Goal: Use online tool/utility: Use online tool/utility

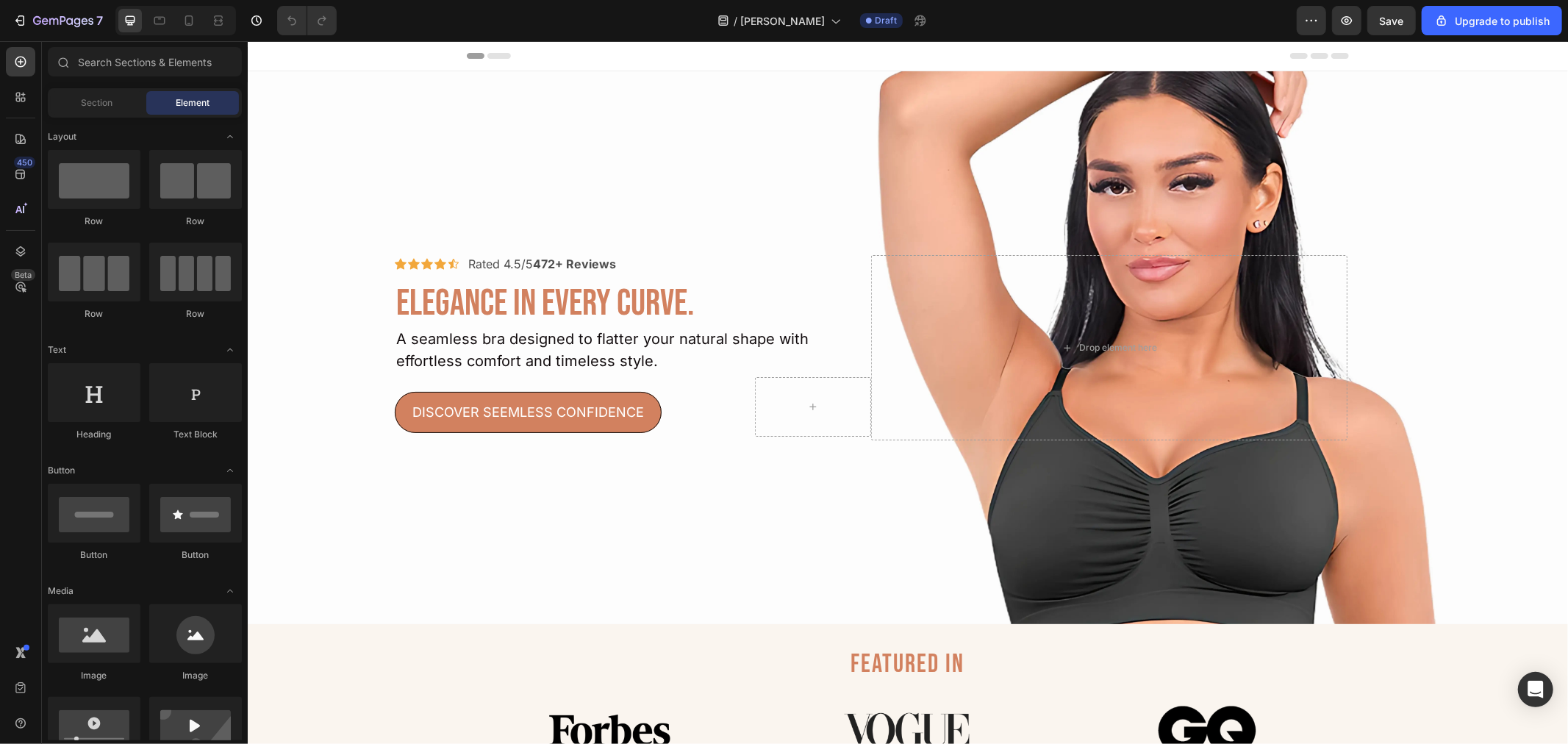
drag, startPoint x: 1567, startPoint y: 105, endPoint x: 1567, endPoint y: 193, distance: 88.0
drag, startPoint x: 1567, startPoint y: 86, endPoint x: 1561, endPoint y: 123, distance: 37.5
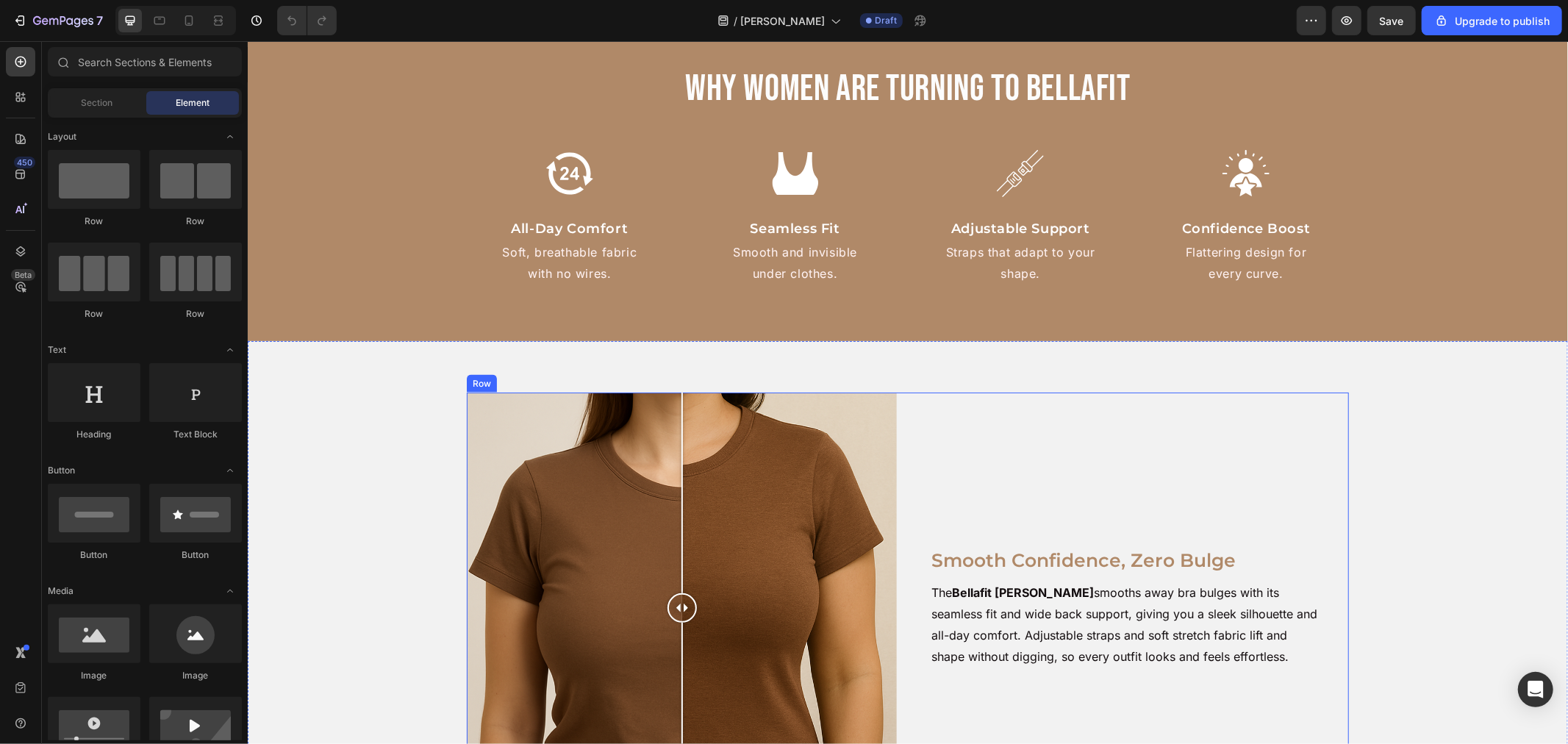
scroll to position [1743, 0]
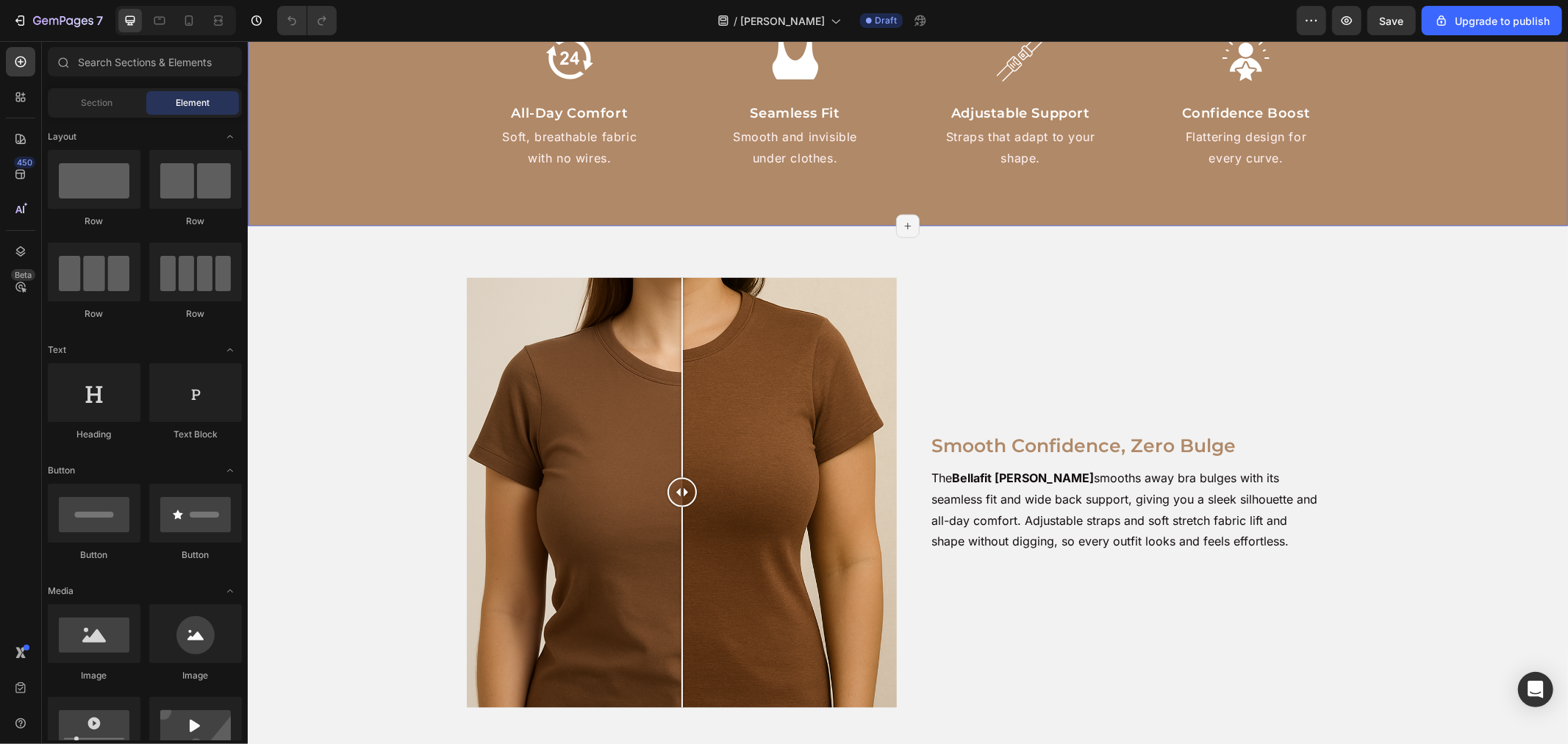
click at [389, 165] on div "Why Women Are Turning to BellaFit Heading Image All-Day Comfort Text Block Soft…" at bounding box center [907, 65] width 1321 height 233
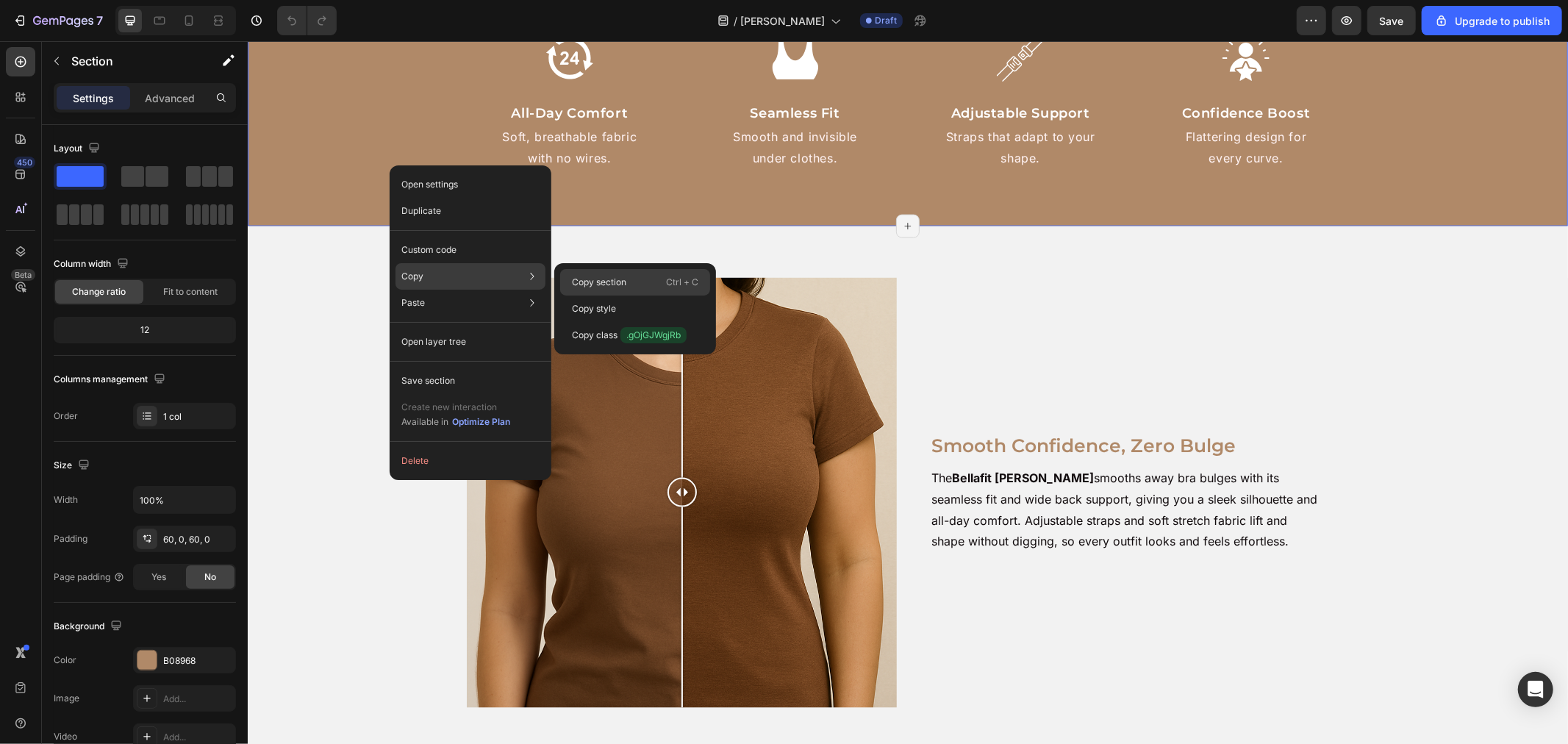
drag, startPoint x: 614, startPoint y: 268, endPoint x: 614, endPoint y: 280, distance: 12.0
click at [614, 280] on div "Copy section Ctrl + C Copy style Copy class .gOjGJWgjRb" at bounding box center [634, 309] width 161 height 91
drag, startPoint x: 614, startPoint y: 280, endPoint x: 489, endPoint y: 253, distance: 127.9
click at [614, 280] on p "Copy section" at bounding box center [600, 282] width 55 height 14
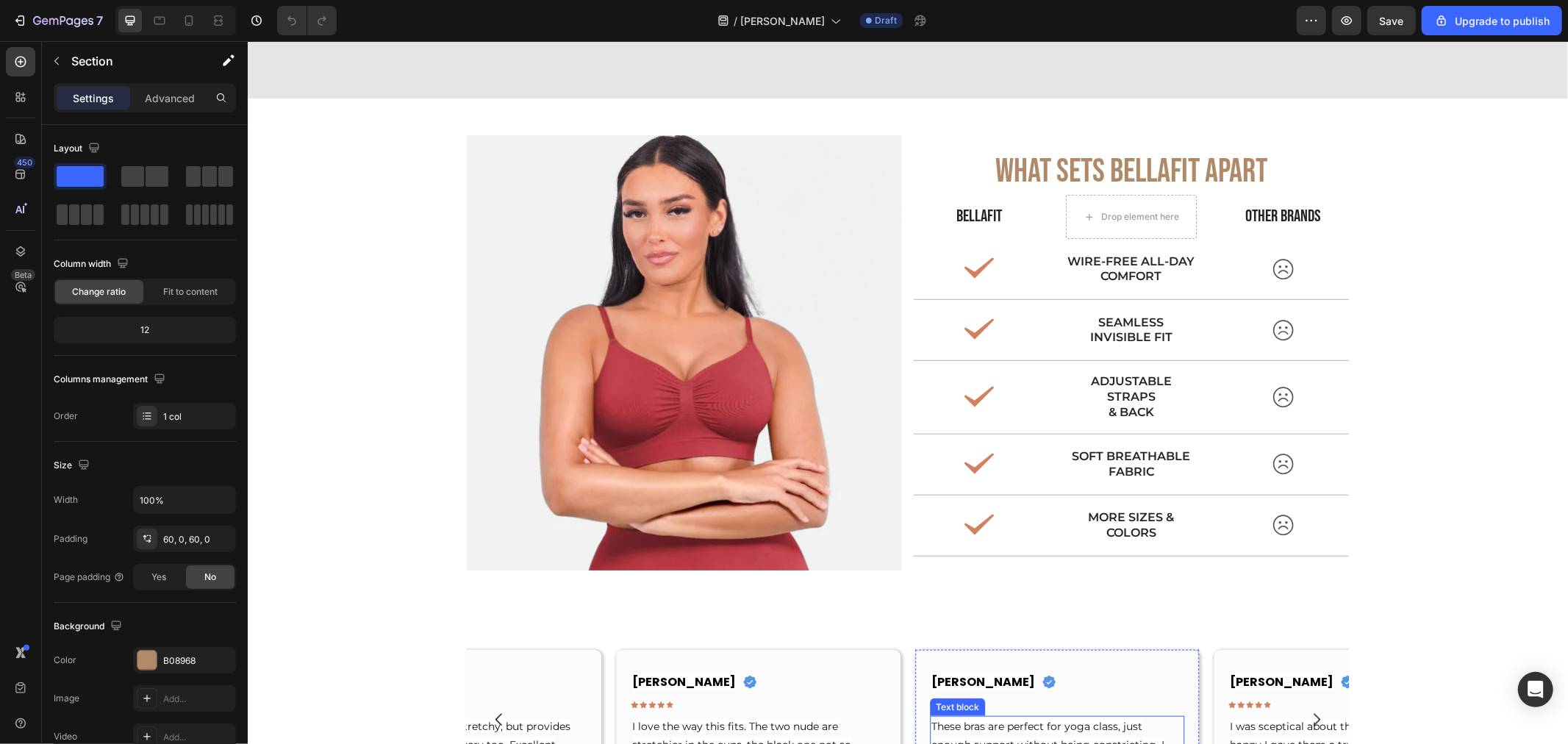
scroll to position [5502, 0]
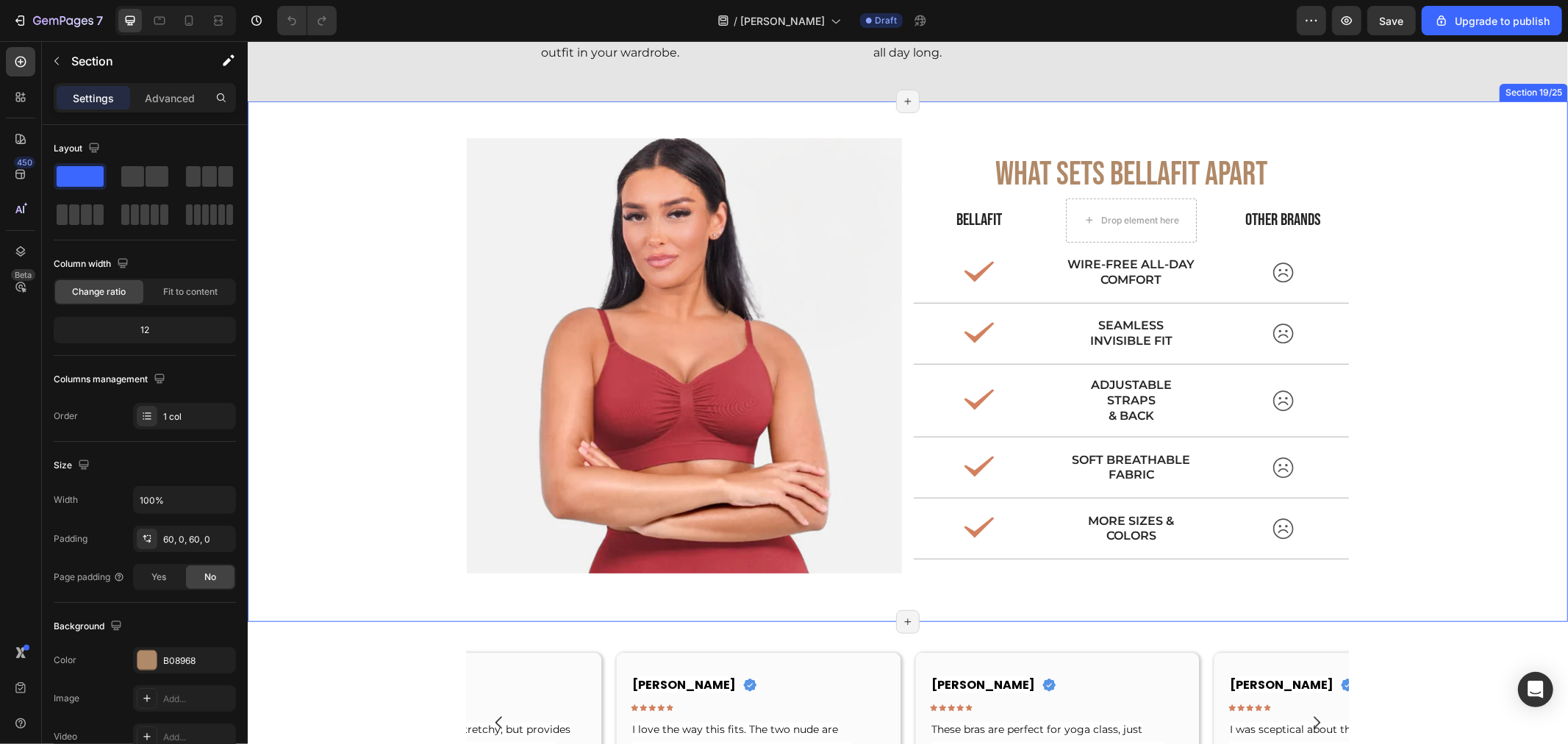
click at [899, 133] on div "Image What sETS BELLAFIT APART Text Block Bellafit Text Block OTHER BRANDS Text…" at bounding box center [907, 360] width 1321 height 521
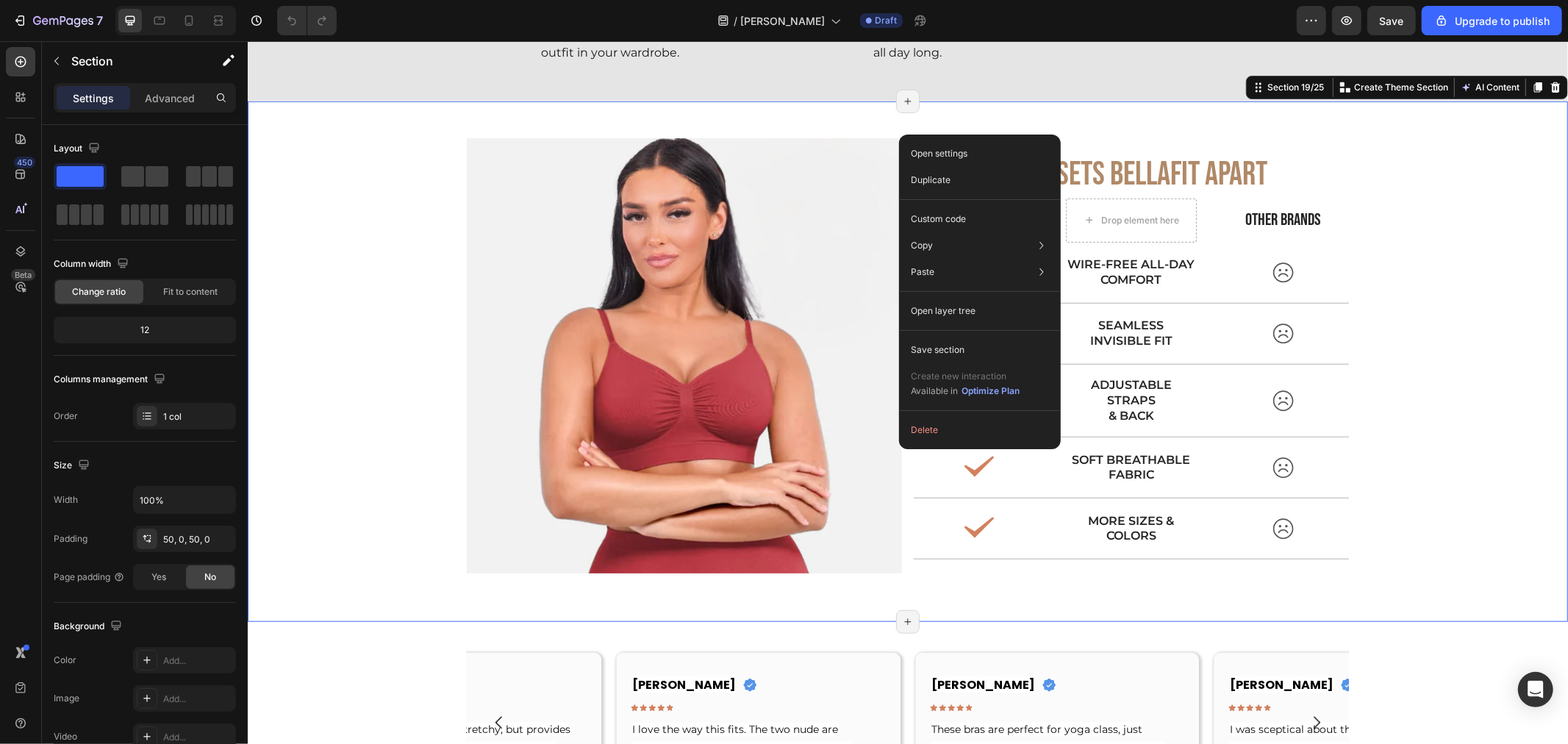
click at [1474, 312] on div "Image What sETS BELLAFIT APART Text Block Bellafit Text Block OTHER BRANDS Text…" at bounding box center [907, 361] width 1321 height 447
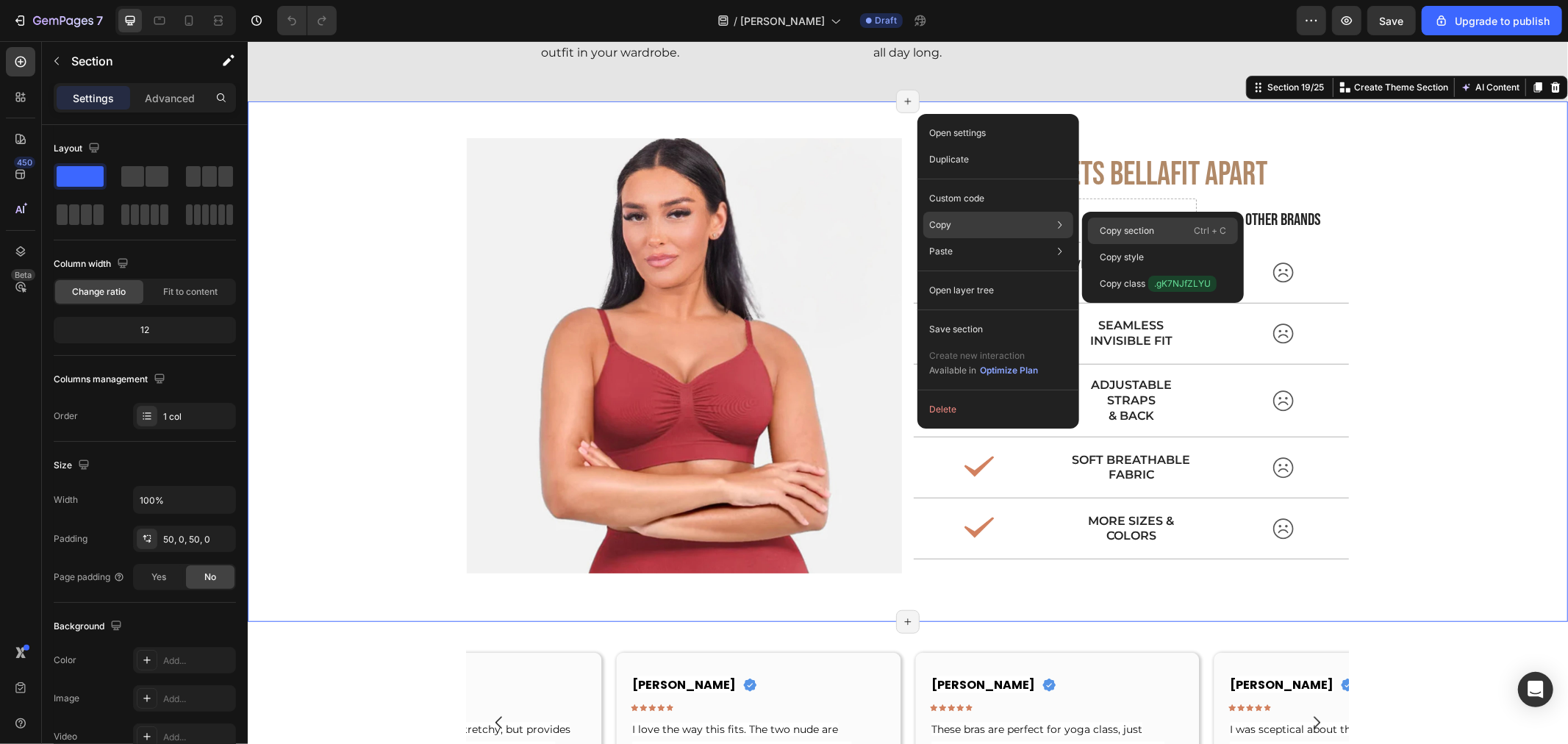
click at [1152, 224] on p "Copy section" at bounding box center [1128, 231] width 55 height 14
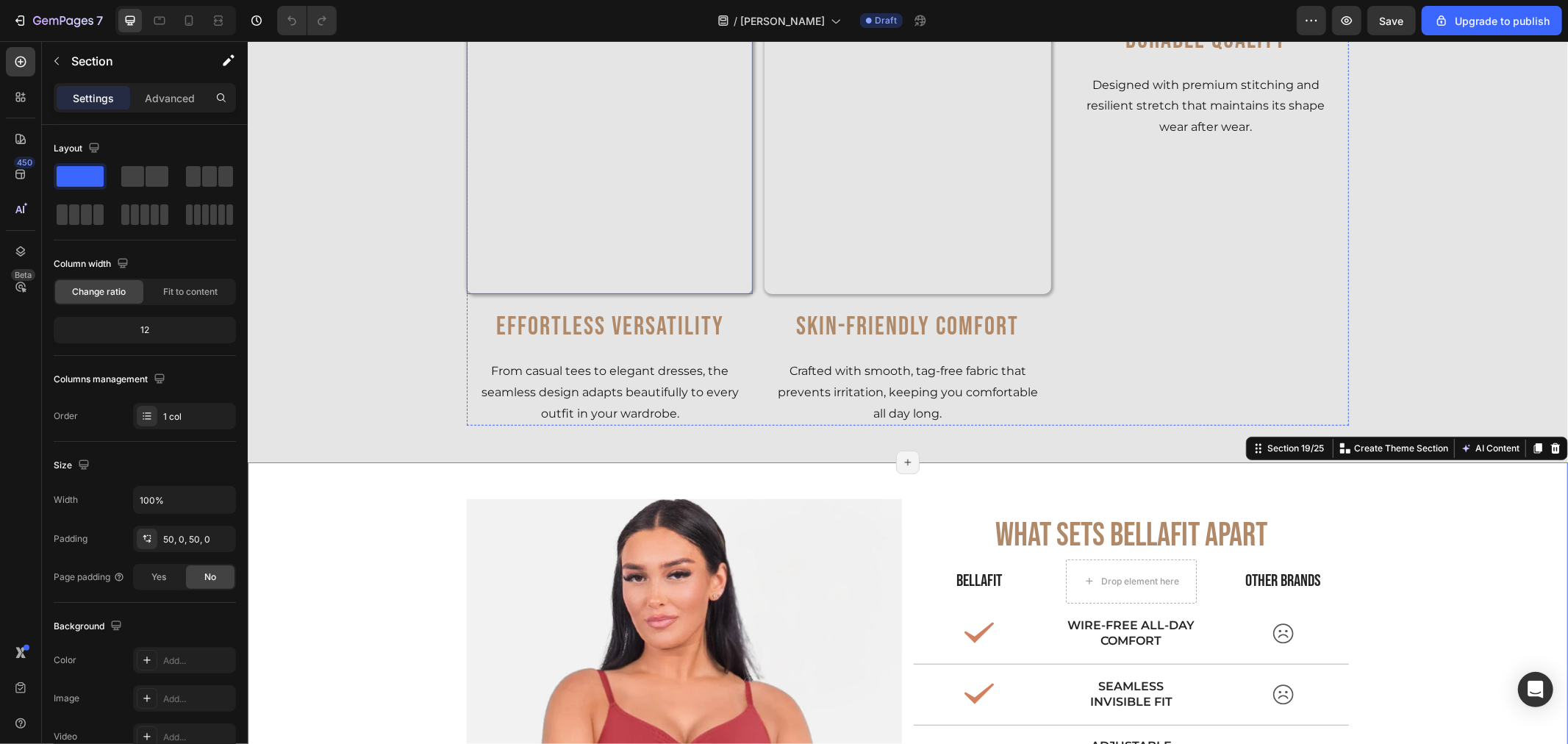
scroll to position [5092, 0]
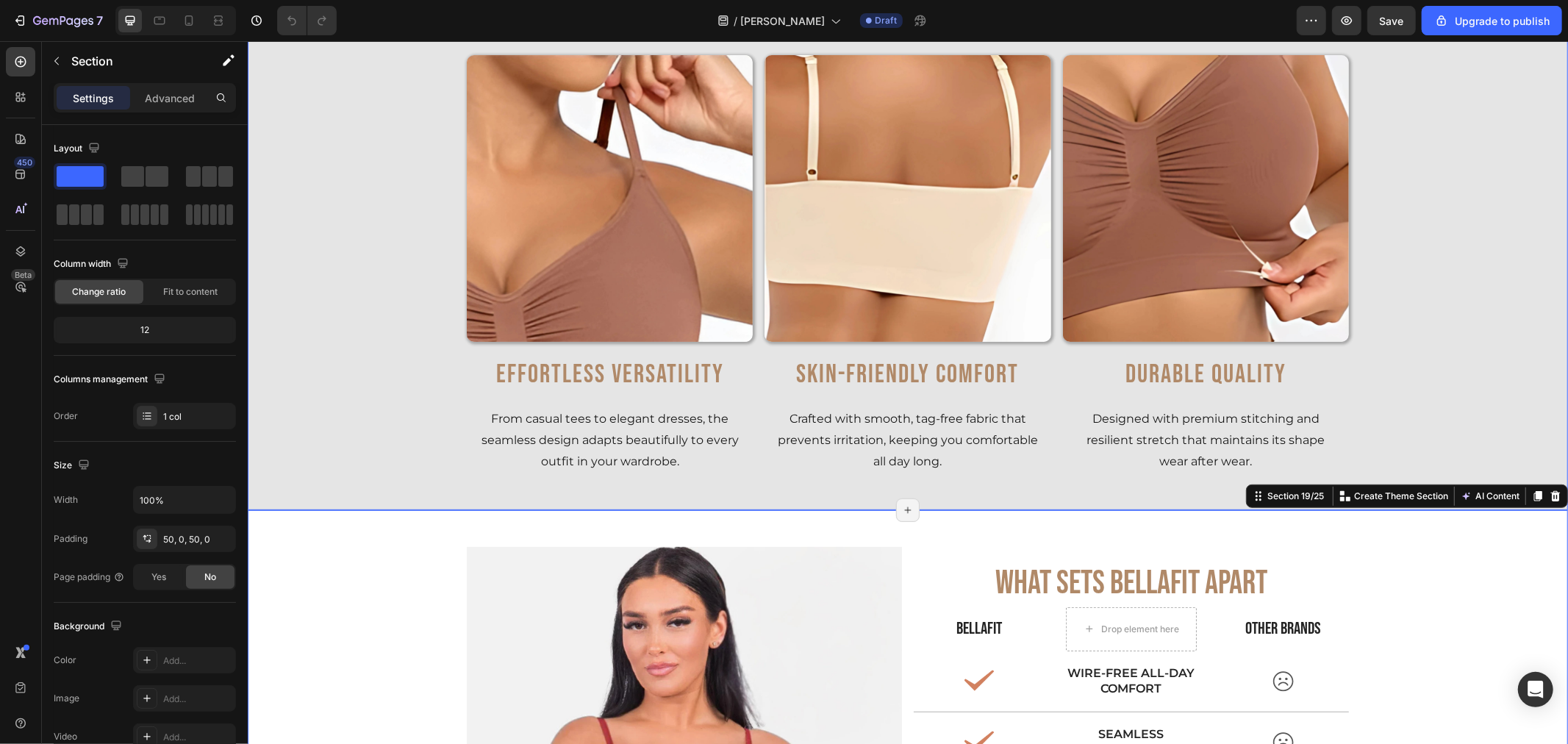
click at [329, 354] on div "Why Choose BellaFit Seamless Shaping Bra? Heading Row Image Effortless Versatil…" at bounding box center [907, 230] width 1321 height 489
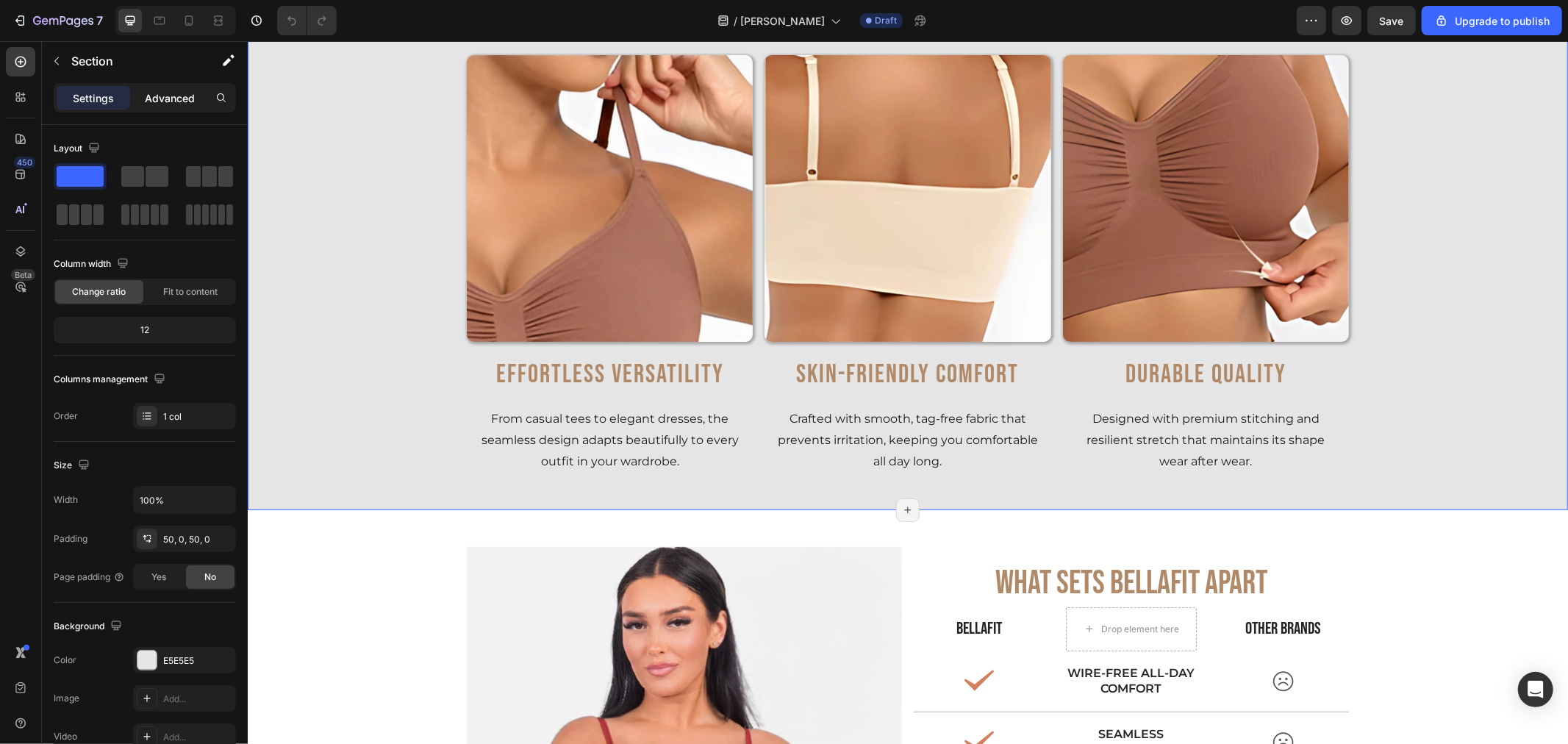
click at [170, 88] on div "Advanced" at bounding box center [170, 98] width 74 height 24
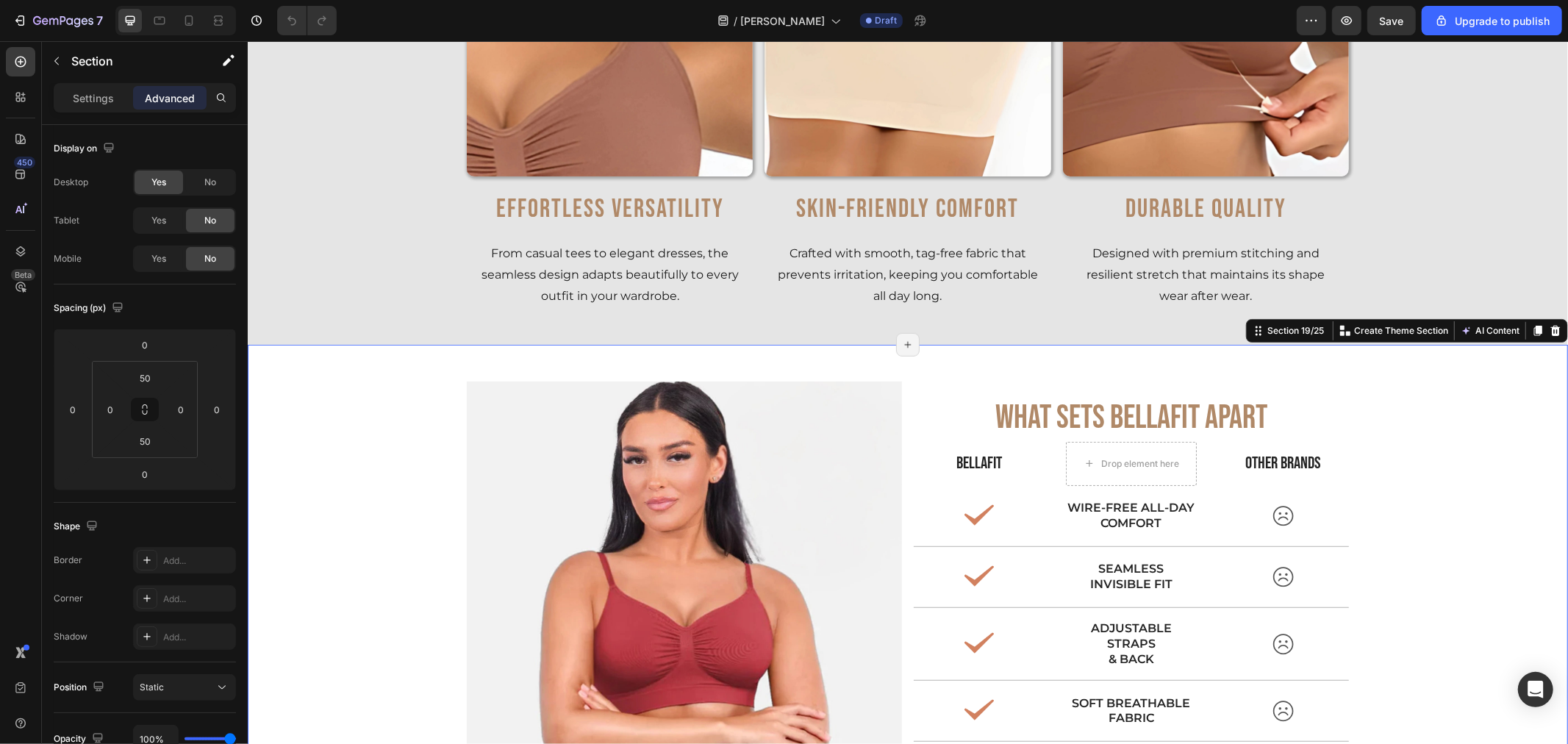
scroll to position [5420, 0]
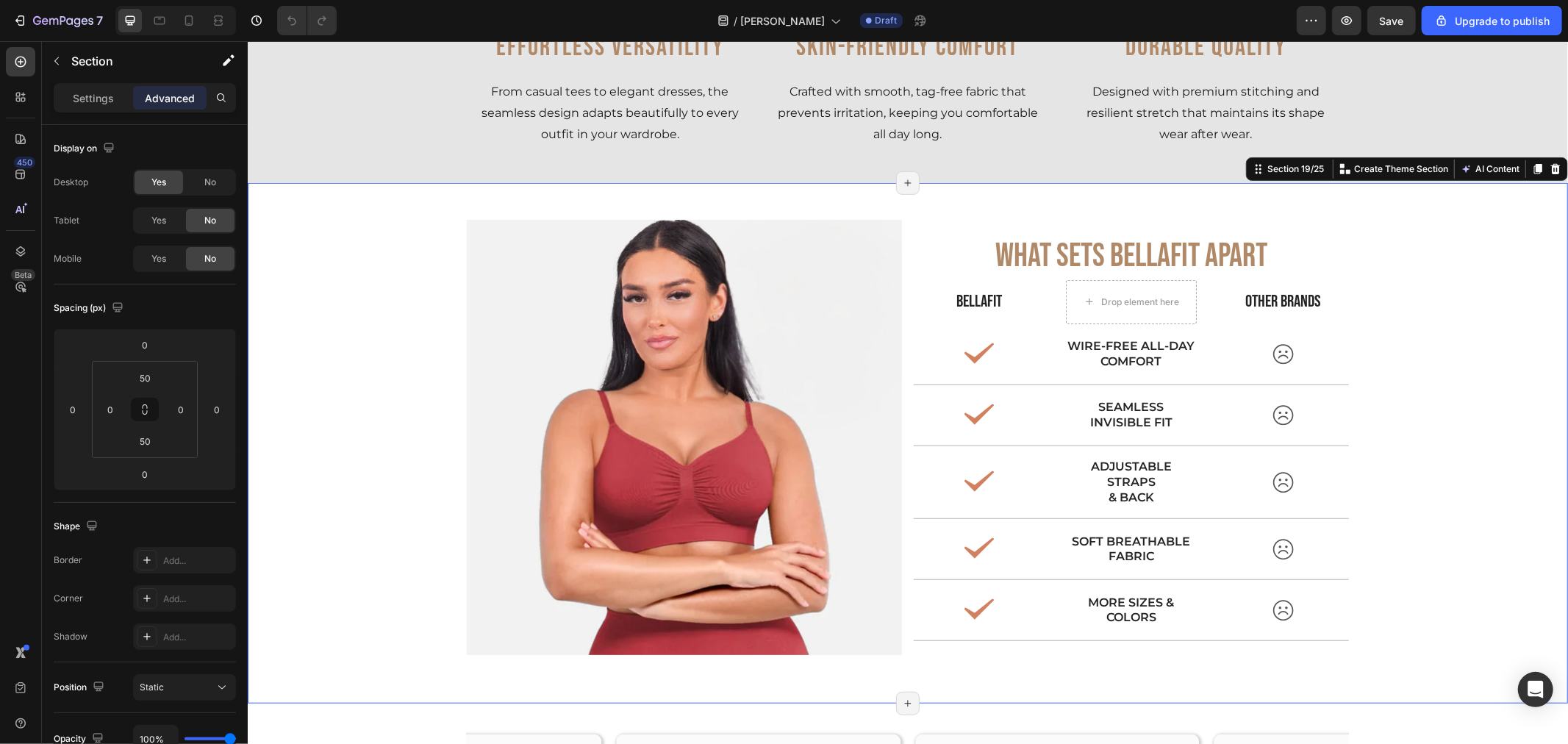
click at [356, 426] on div "Image What sETS BELLAFIT APART Text Block Bellafit Text Block OTHER BRANDS Text…" at bounding box center [907, 442] width 1321 height 447
click at [110, 416] on input "0" at bounding box center [110, 409] width 22 height 22
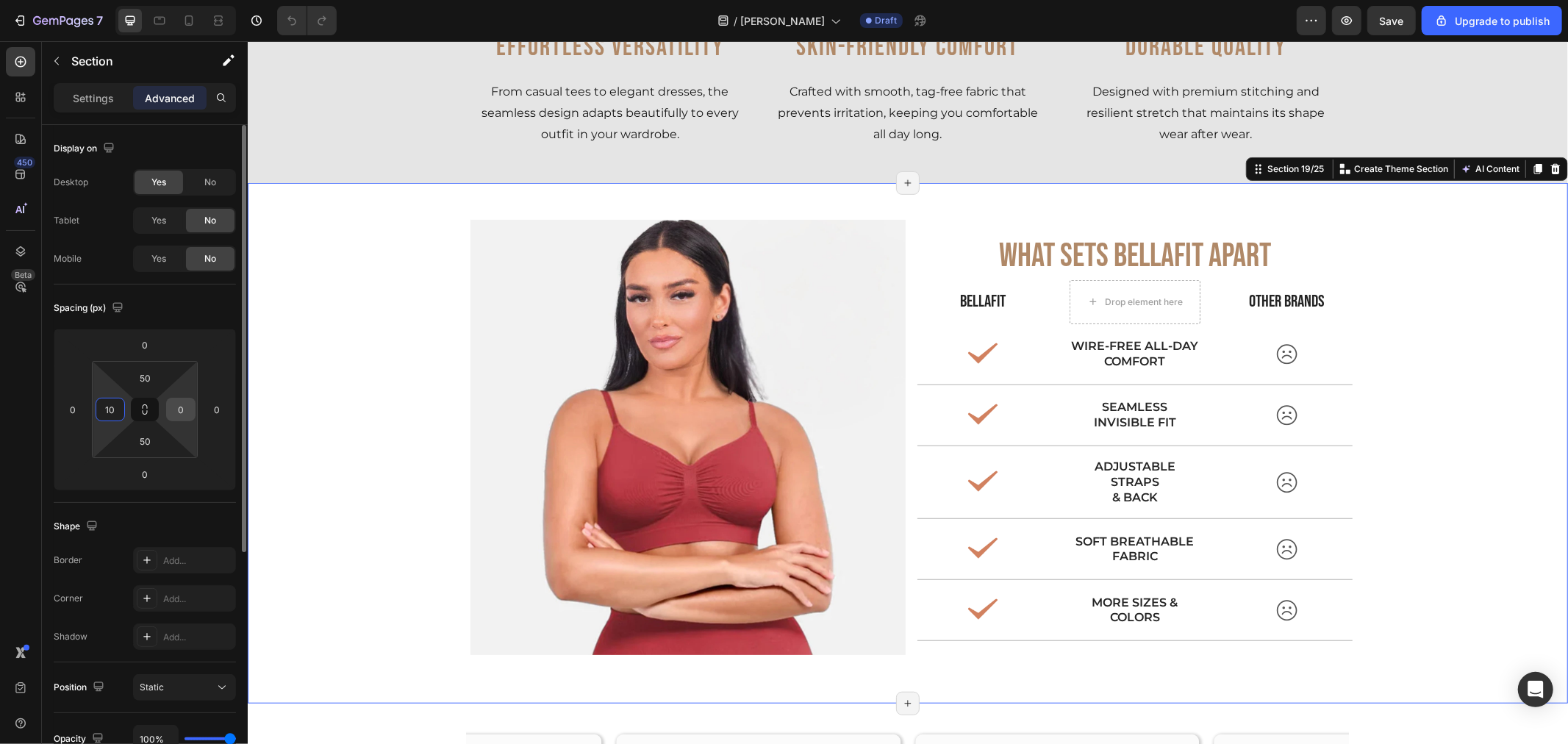
type input "10"
drag, startPoint x: 184, startPoint y: 408, endPoint x: 231, endPoint y: 410, distance: 47.0
click at [184, 408] on input "0" at bounding box center [181, 409] width 22 height 22
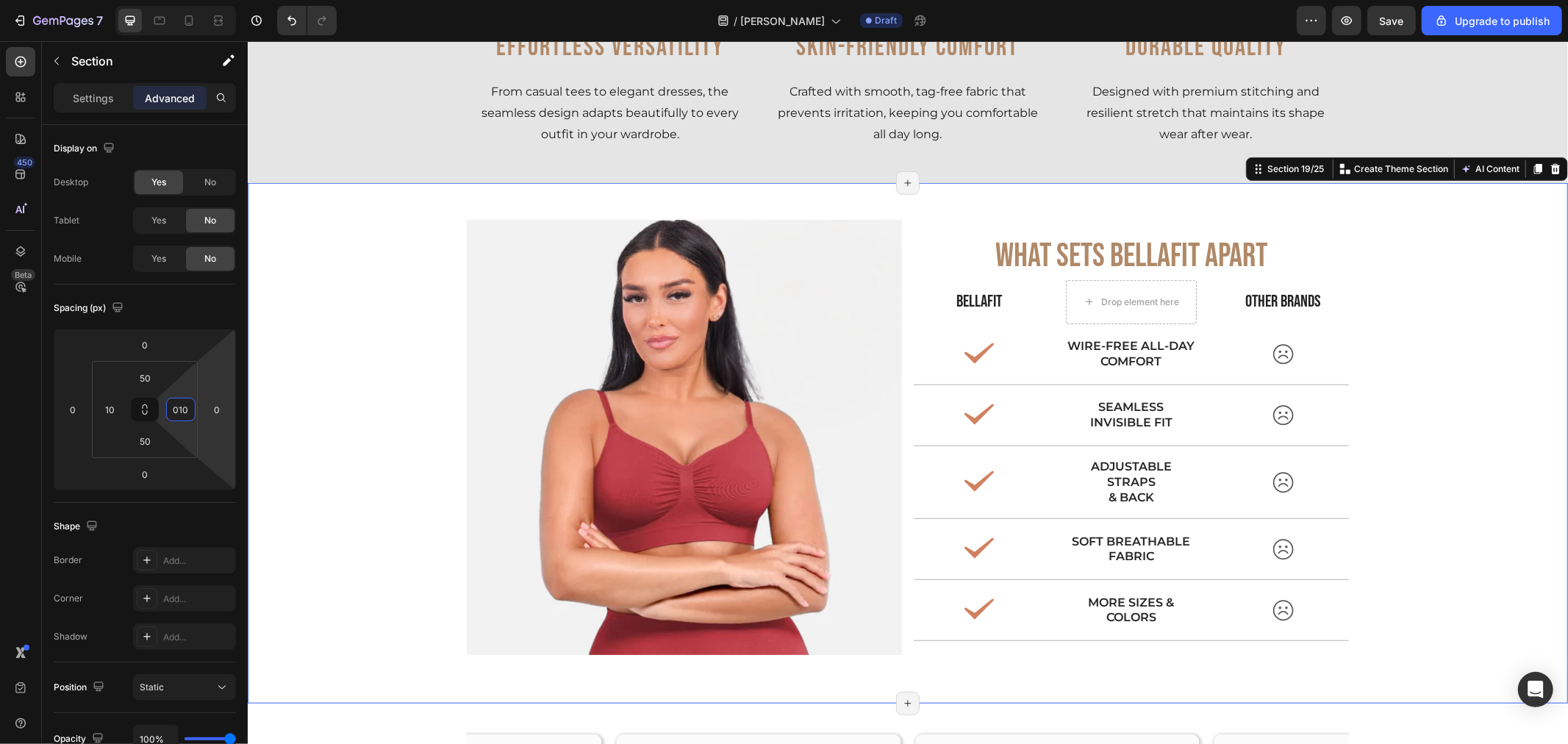
type input "10"
click at [395, 412] on div "Image What sETS BELLAFIT APART Text Block Bellafit Text Block OTHER BRANDS Text…" at bounding box center [907, 442] width 1305 height 447
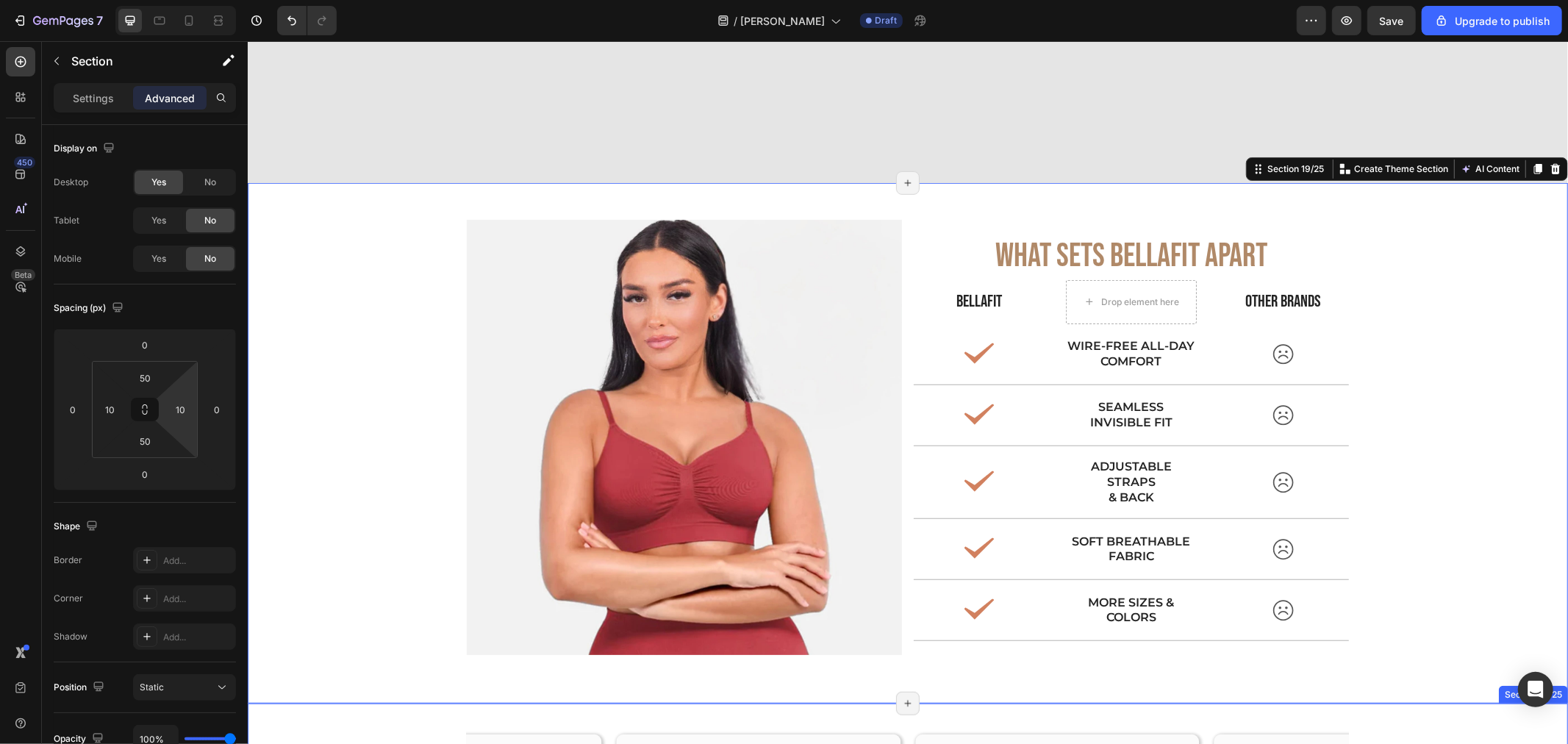
scroll to position [5991, 0]
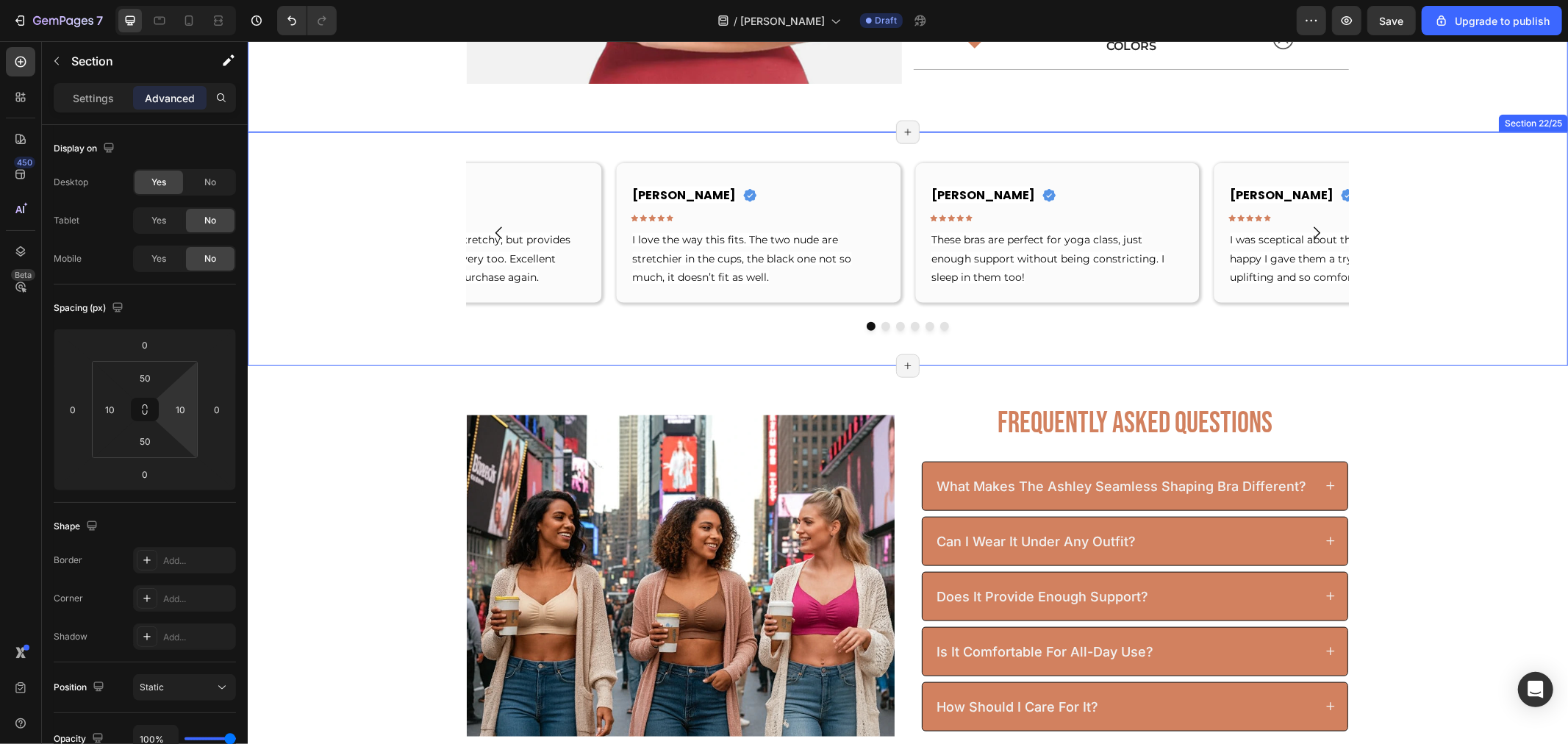
click at [346, 260] on div "[PERSON_NAME] Text block Icon Row Row Icon Icon Icon Icon Icon Row I love the w…" at bounding box center [907, 248] width 1321 height 187
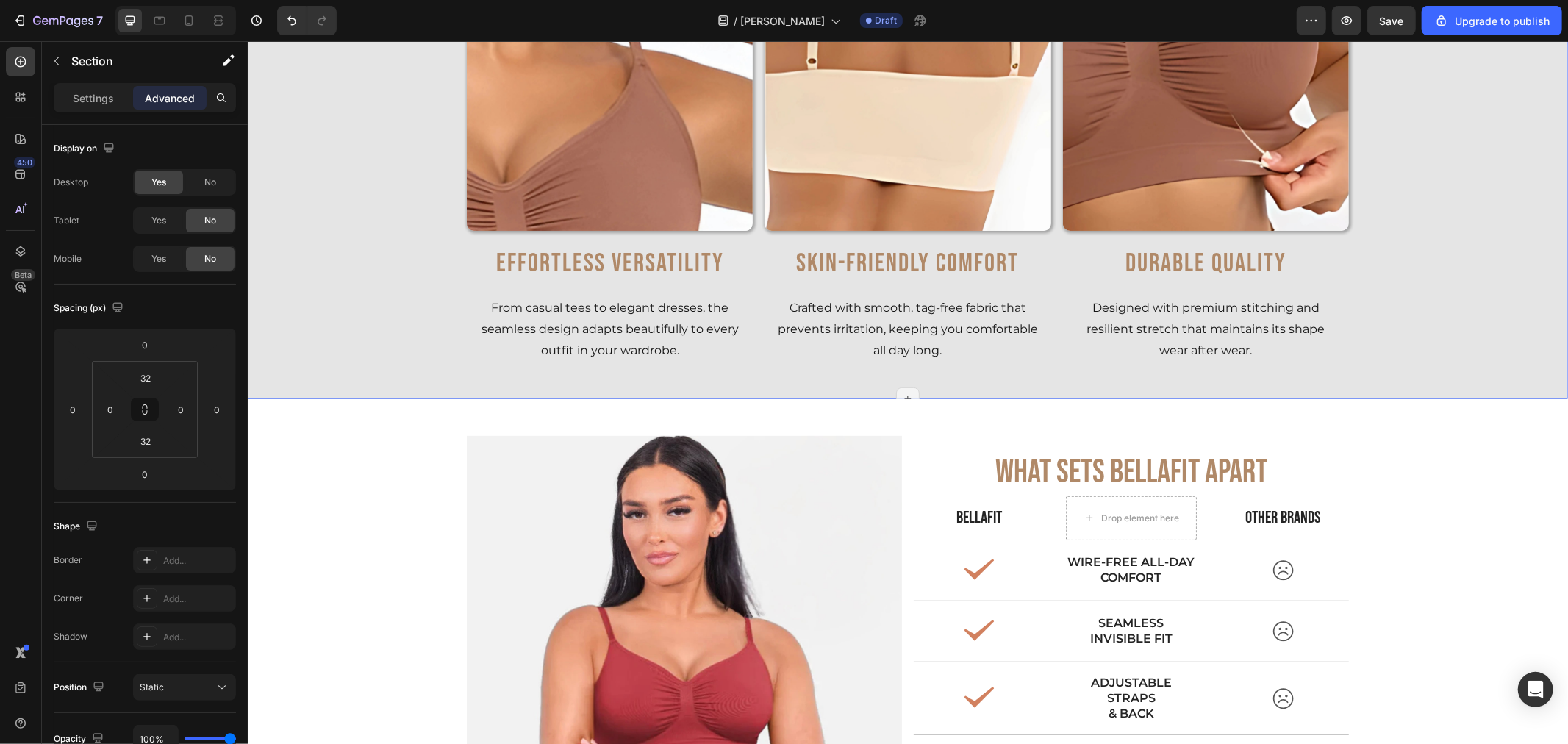
scroll to position [5011, 0]
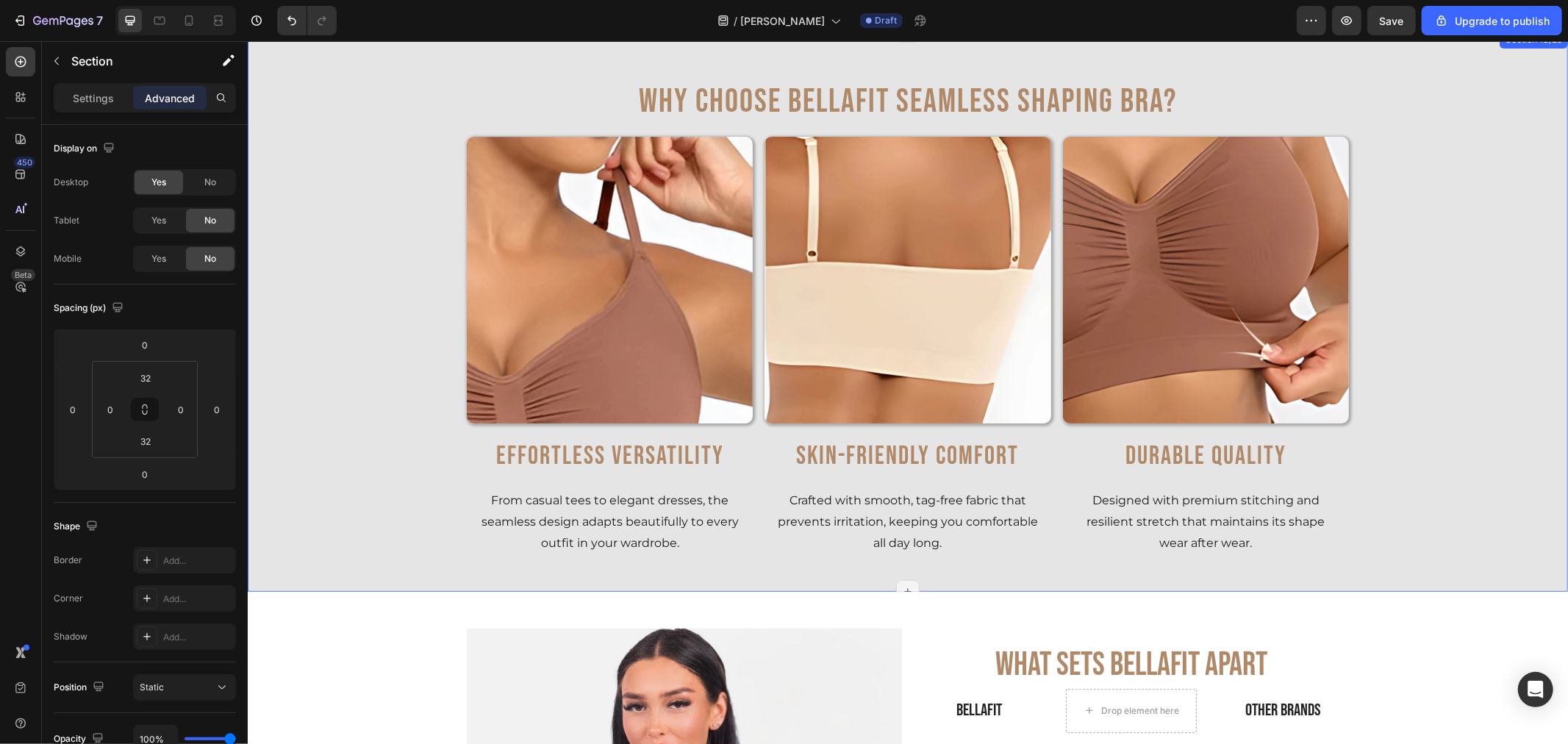
click at [371, 187] on div "Why Choose BellaFit Seamless Shaping Bra? Heading Row Image Effortless Versatil…" at bounding box center [907, 311] width 1321 height 489
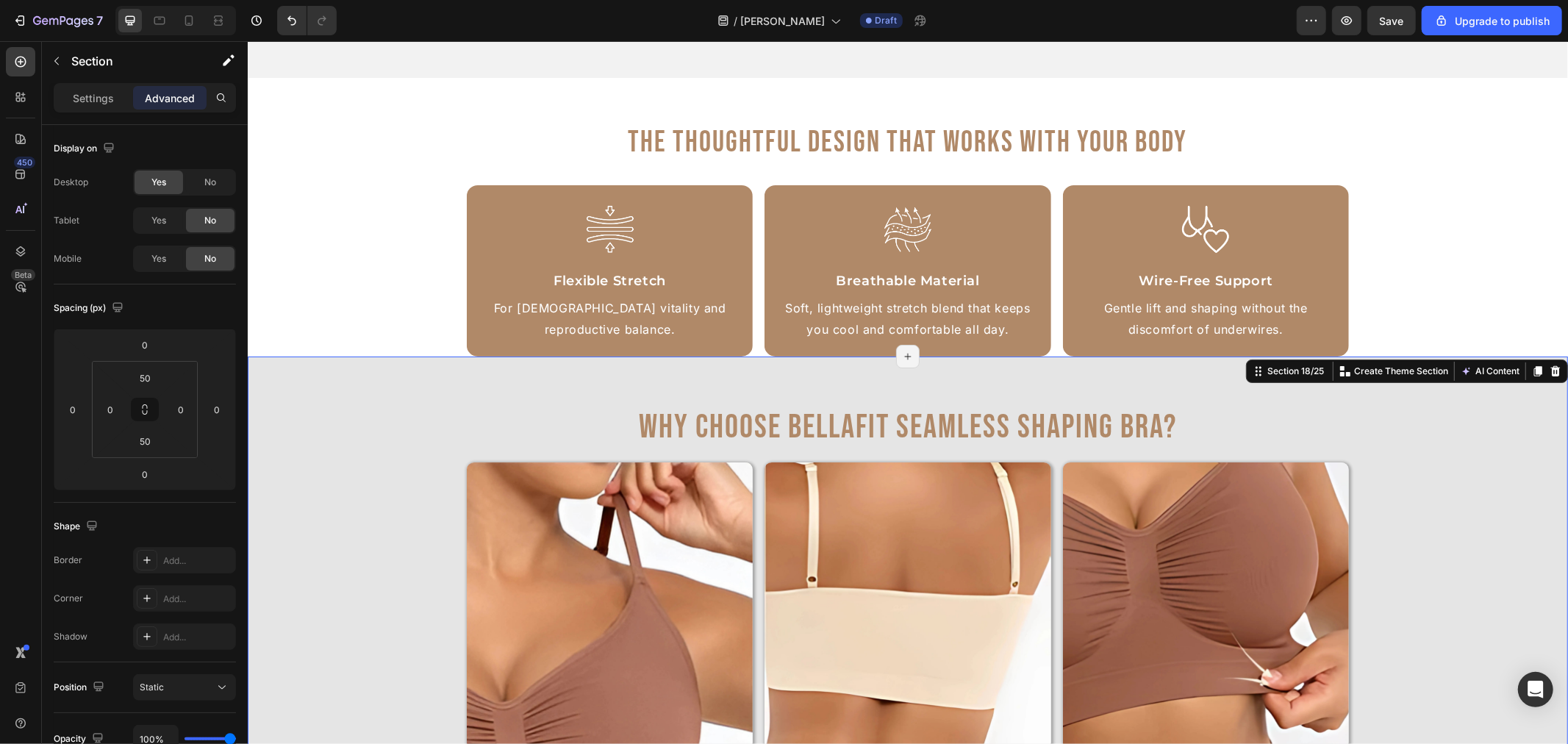
scroll to position [4439, 0]
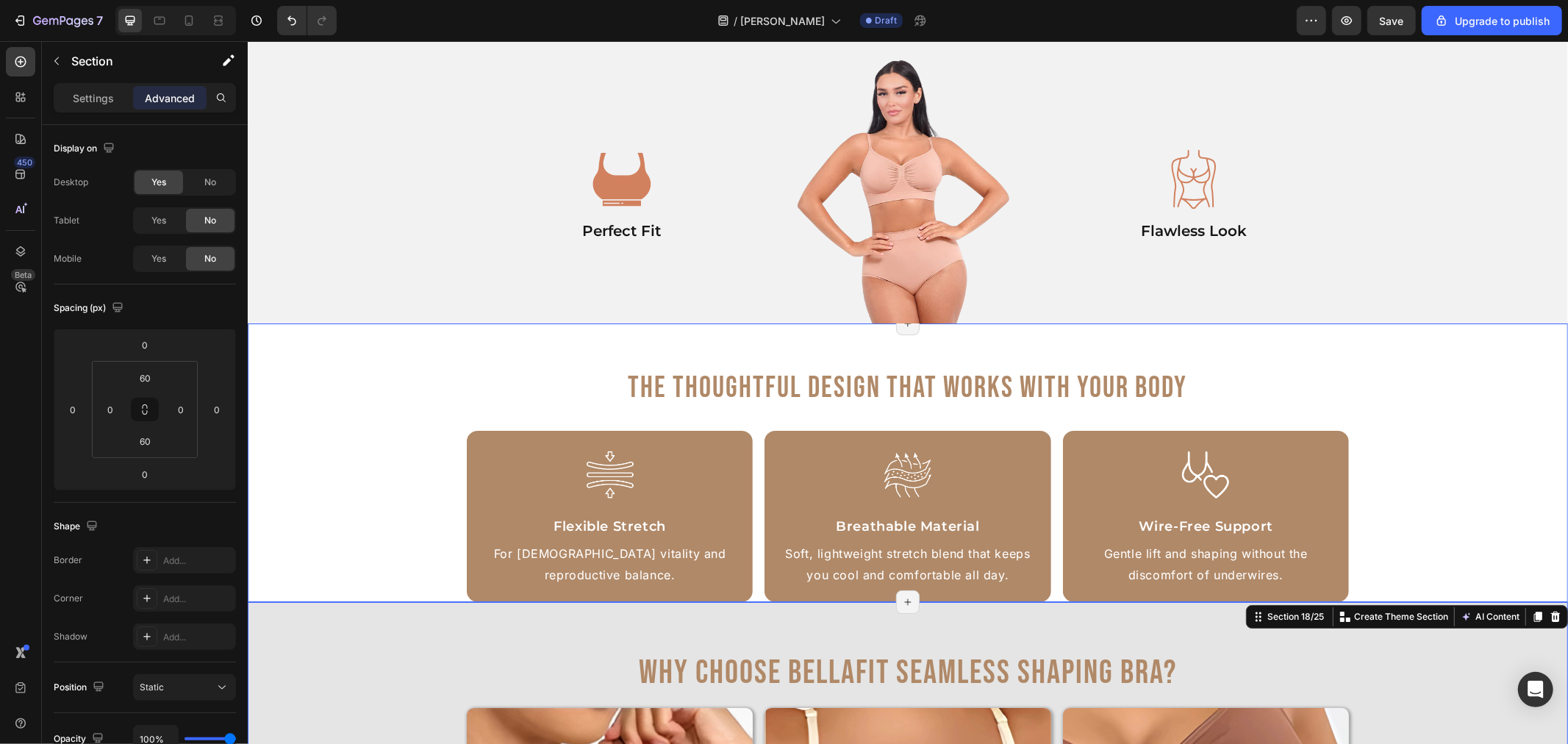
click at [386, 324] on div "The Thoughtful Design That Works With Your Body Heading Image Flexible Stretch …" at bounding box center [907, 462] width 1321 height 279
click at [373, 394] on div "The Thoughtful Design That Works With Your Body Heading Image Flexible Stretch …" at bounding box center [907, 491] width 1321 height 249
